Goal: Check status: Check status

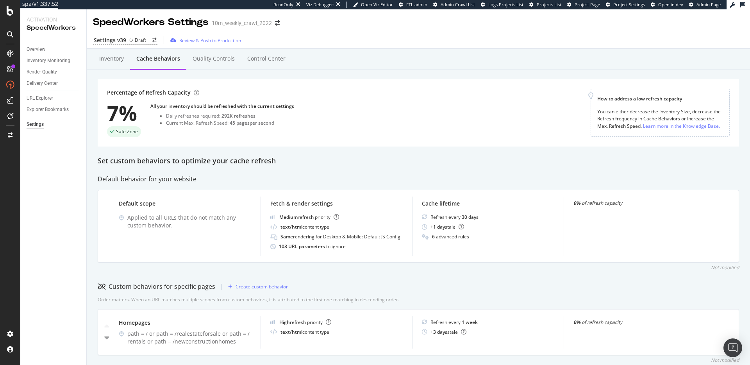
scroll to position [225, 0]
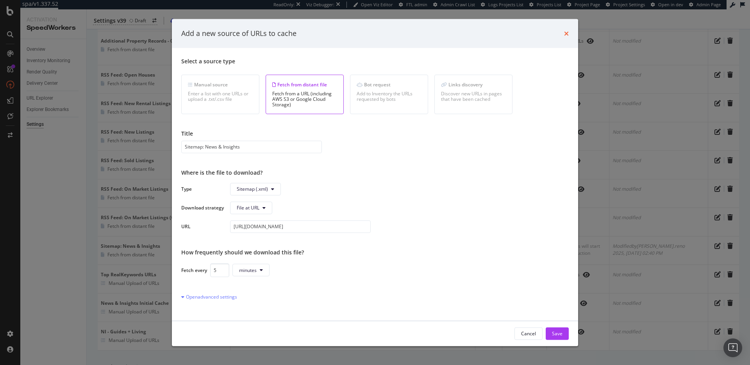
click at [566, 34] on icon "times" at bounding box center [566, 33] width 5 height 6
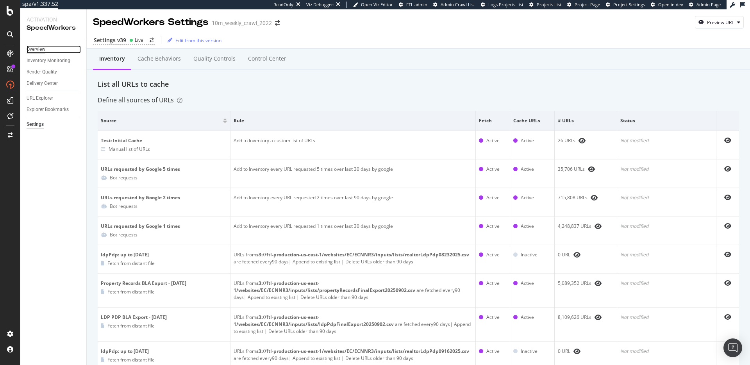
click at [40, 49] on div "Overview" at bounding box center [36, 49] width 19 height 8
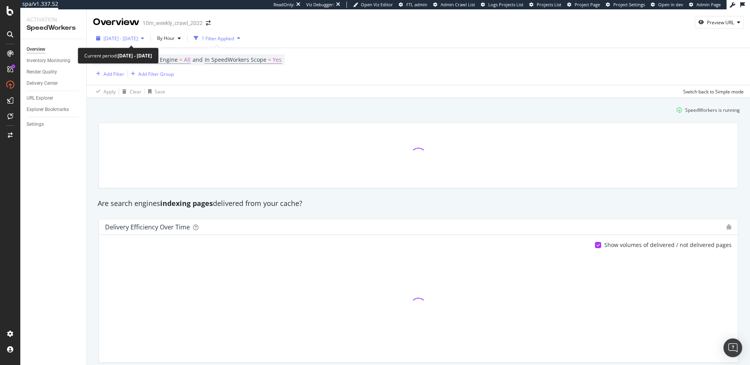
click at [138, 37] on span "2025 Sep. 28th - Sep. 30th" at bounding box center [121, 38] width 34 height 7
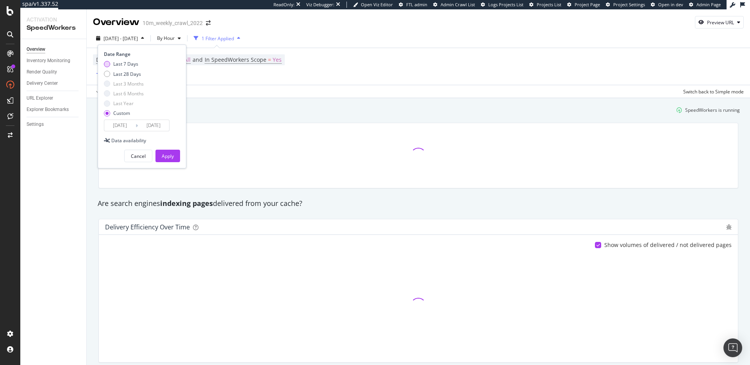
click at [130, 63] on div "Last 7 Days" at bounding box center [125, 64] width 25 height 7
type input "2025/09/26"
type input "2025/10/02"
click at [131, 127] on input "2025/09/26" at bounding box center [119, 125] width 31 height 11
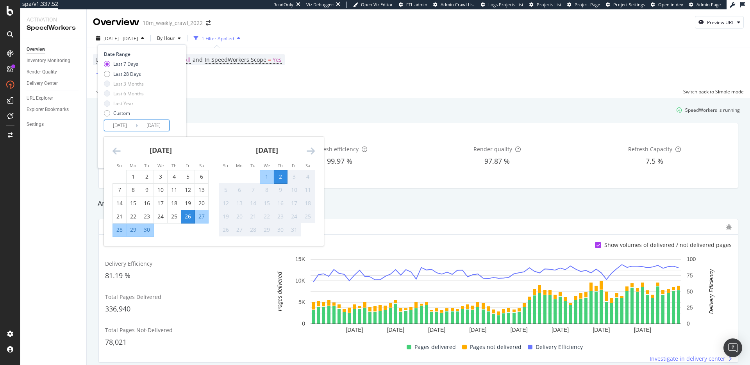
click at [268, 177] on div "1" at bounding box center [266, 177] width 13 height 8
type input "2025/10/01"
click at [181, 119] on div "Date Range Last 7 Days Last 28 Days Last 3 Months Last 6 Months Last Year Custo…" at bounding box center [142, 107] width 89 height 124
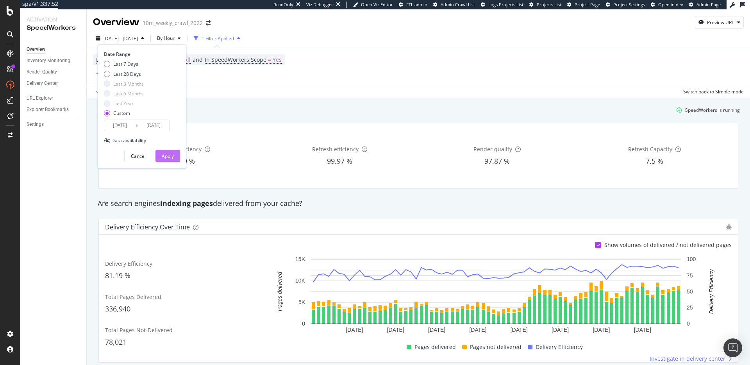
click at [174, 156] on button "Apply" at bounding box center [168, 156] width 25 height 13
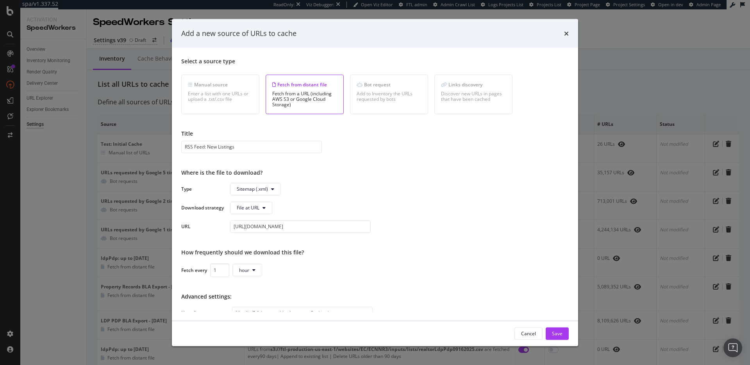
scroll to position [85, 0]
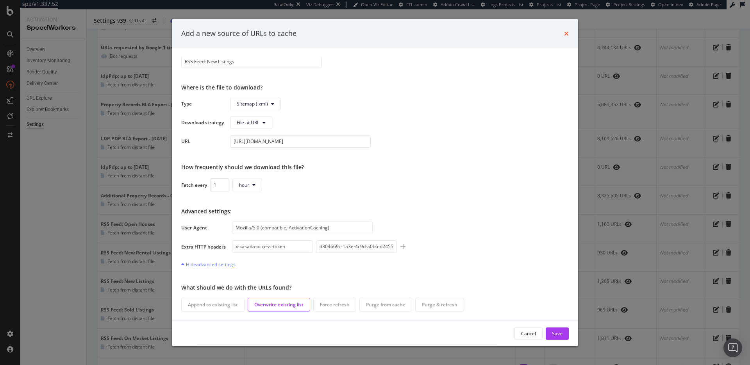
click at [568, 34] on icon "times" at bounding box center [566, 33] width 5 height 6
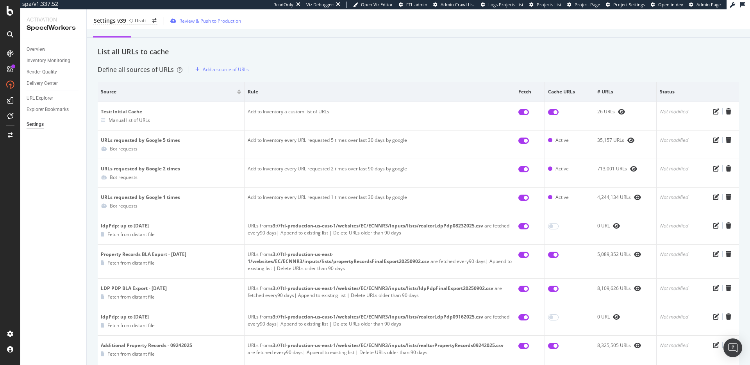
scroll to position [0, 0]
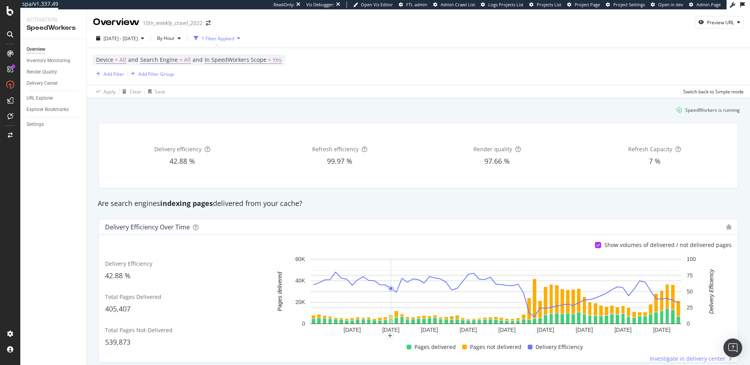
click at [422, 120] on div "Delivery efficiency 42.88 % Refresh efficiency 99.97 % Render quality 97.66 % R…" at bounding box center [419, 155] width 650 height 78
